Goal: Find specific page/section: Find specific page/section

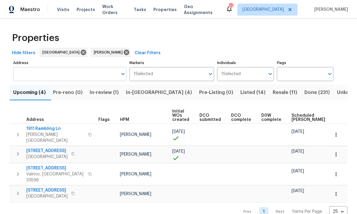
click at [28, 72] on input "Address" at bounding box center [65, 74] width 104 height 14
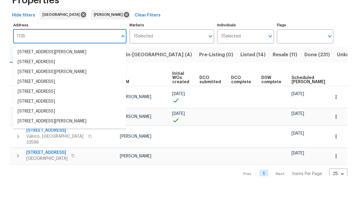
type input "11356"
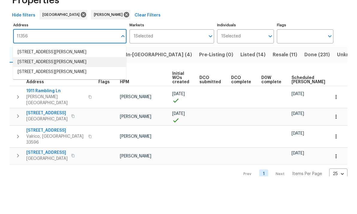
click at [26, 95] on li "11356 Callaway Pond Dr Riverview FL 33579" at bounding box center [69, 100] width 113 height 10
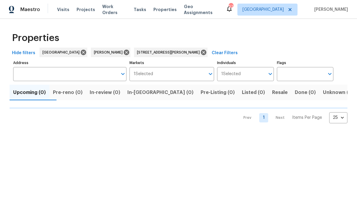
type input "11356 Callaway Pond Dr Riverview FL 33579"
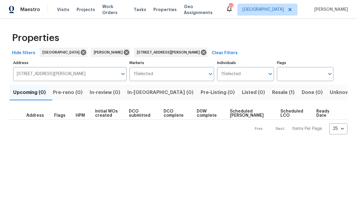
click at [272, 94] on span "Resale (1)" at bounding box center [283, 92] width 22 height 8
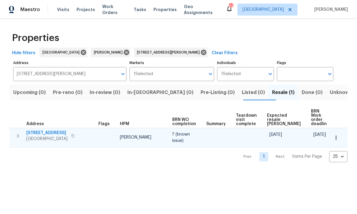
click at [37, 130] on span "11356 Callaway Pond Dr" at bounding box center [46, 133] width 41 height 6
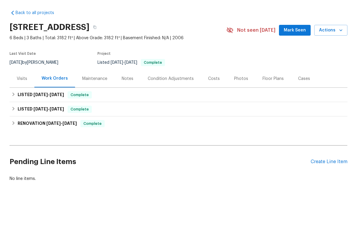
scroll to position [8, 0]
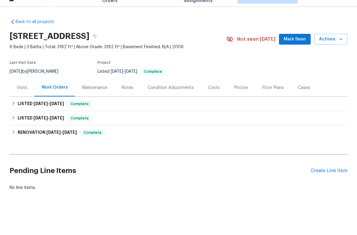
click at [131, 97] on div "Notes" at bounding box center [128, 100] width 12 height 6
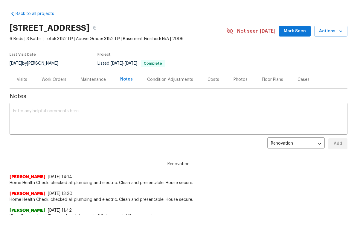
click at [20, 97] on div "Visits" at bounding box center [22, 100] width 10 height 6
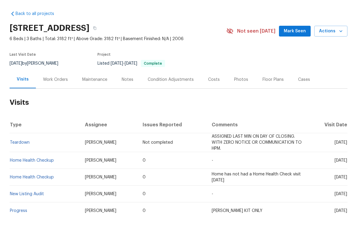
click at [280, 154] on span "ASSIGNED LAST MIN ON DAY OF CLOSING. WITH ZERO NOTICE OR COMMUNICATION TO HPM." at bounding box center [257, 162] width 90 height 16
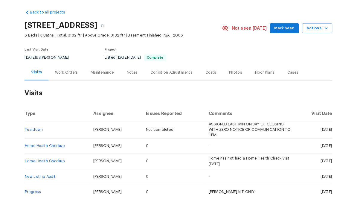
scroll to position [20, 0]
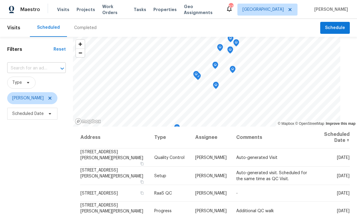
click at [21, 70] on input "text" at bounding box center [28, 68] width 42 height 9
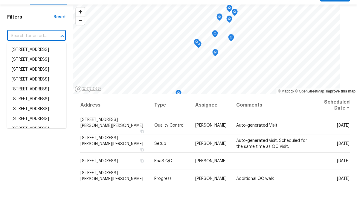
click at [16, 64] on input "text" at bounding box center [28, 68] width 42 height 9
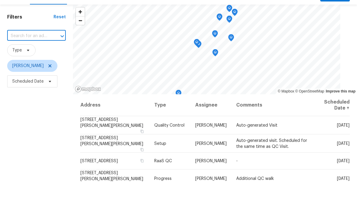
click at [16, 64] on input "text" at bounding box center [28, 68] width 42 height 9
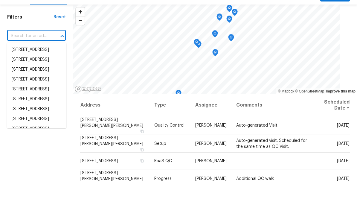
paste input "1"
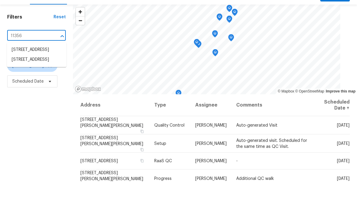
type input "11356"
click at [18, 87] on li "11356 Callaway Pond Dr, Riverview, FL 33579" at bounding box center [37, 92] width 60 height 10
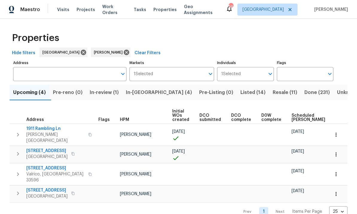
click at [147, 98] on button "In-[GEOGRAPHIC_DATA] (4)" at bounding box center [158, 93] width 73 height 16
